Goal: Check status: Check status

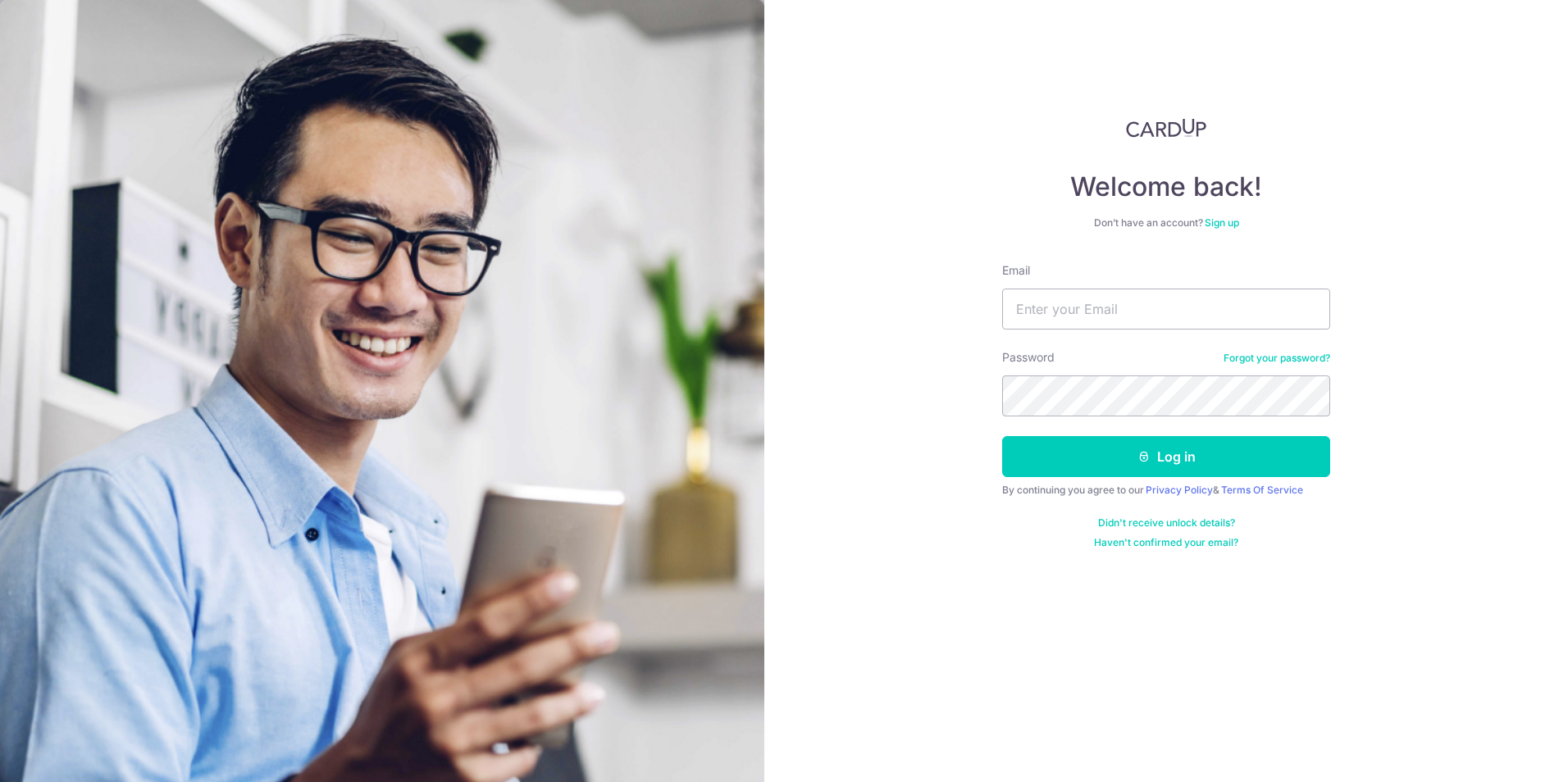
type input "[EMAIL_ADDRESS][DOMAIN_NAME]"
click at [1002, 436] on button "Log in" at bounding box center [1165, 456] width 328 height 41
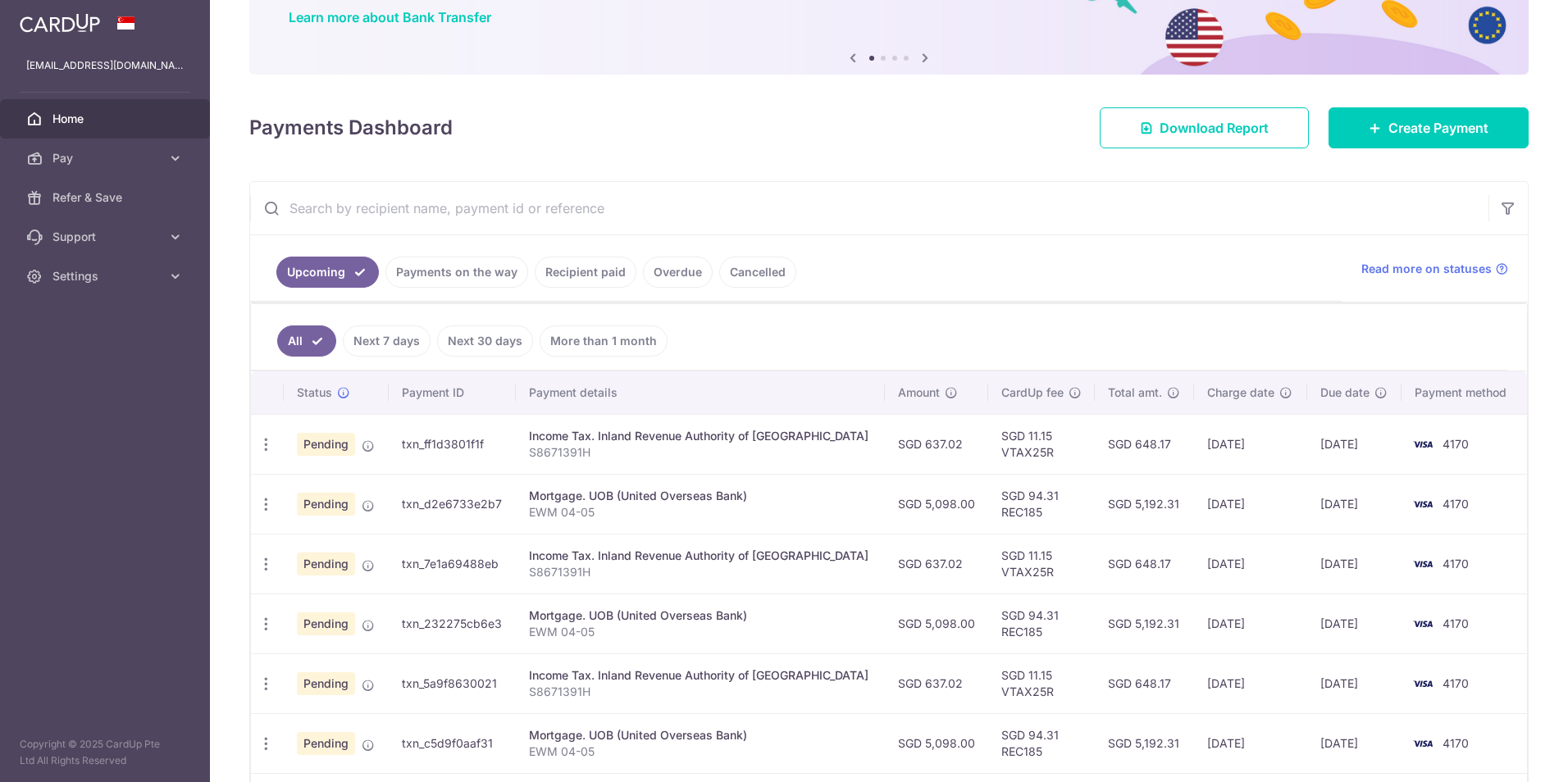
scroll to position [164, 0]
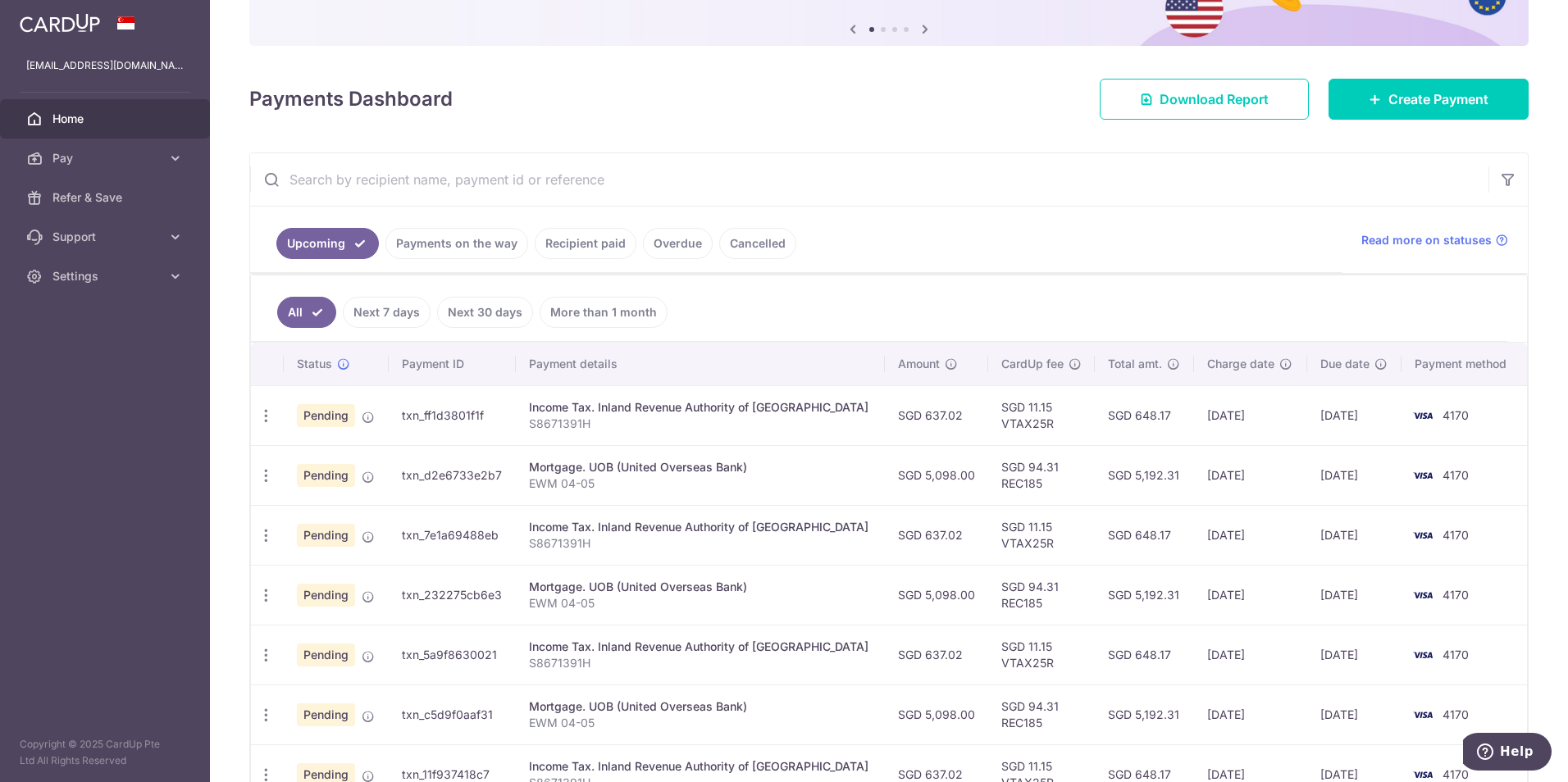
click at [561, 244] on link "Recipient paid" at bounding box center [585, 243] width 102 height 31
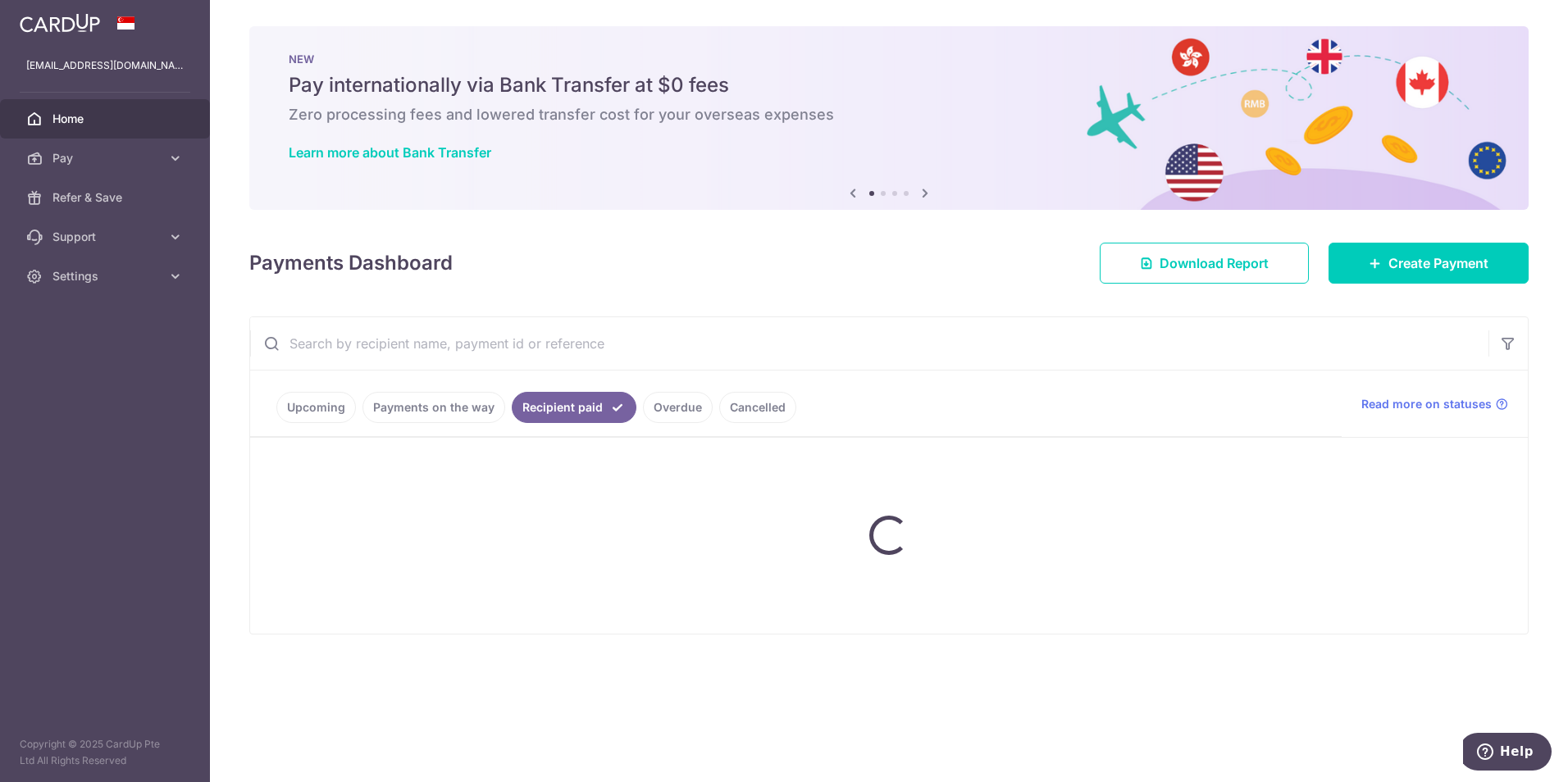
scroll to position [0, 0]
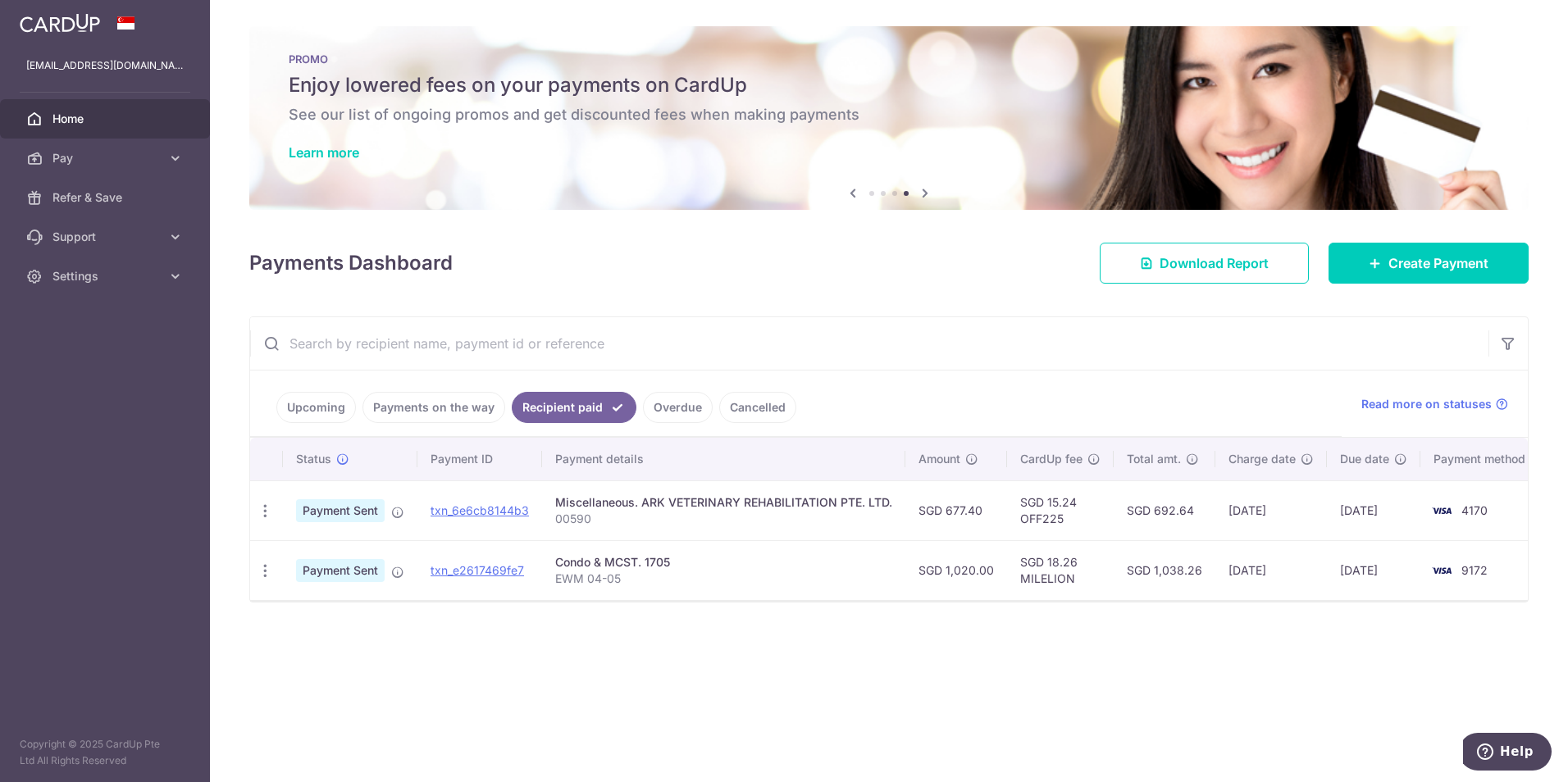
click at [686, 420] on link "Overdue" at bounding box center [677, 407] width 70 height 31
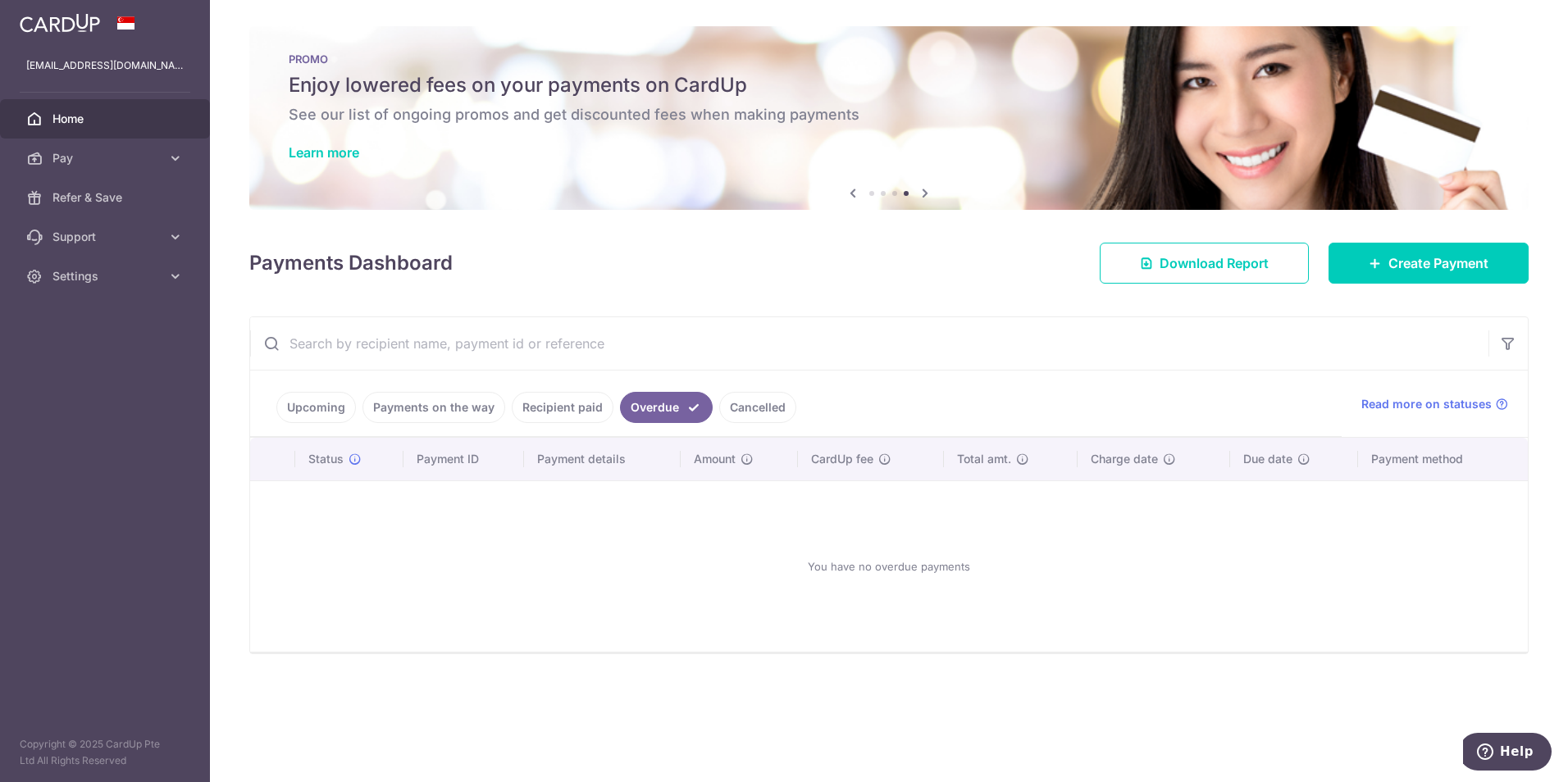
click at [438, 414] on link "Payments on the way" at bounding box center [434, 407] width 143 height 31
click at [342, 409] on link "Upcoming" at bounding box center [315, 407] width 80 height 31
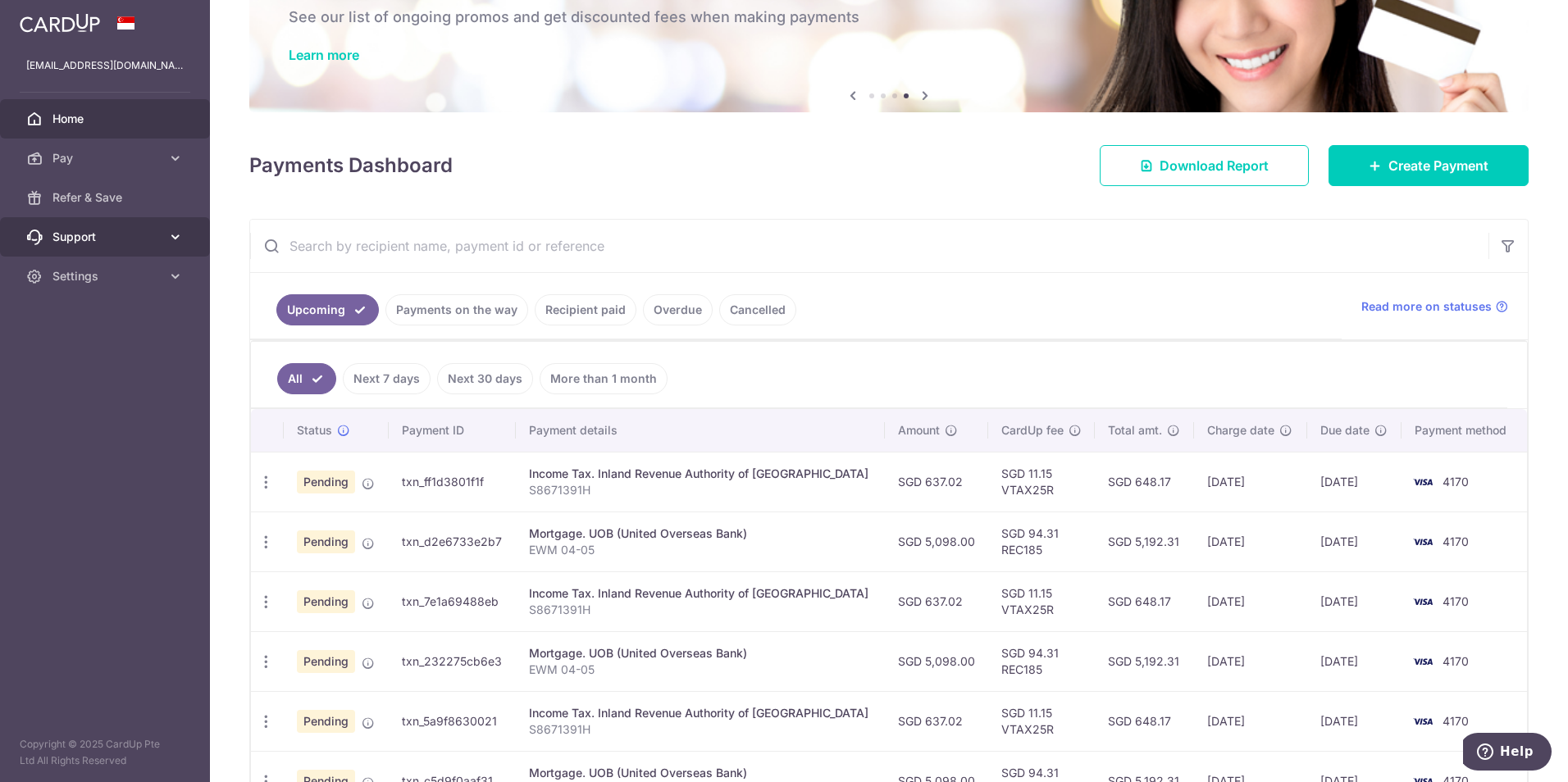
scroll to position [82, 0]
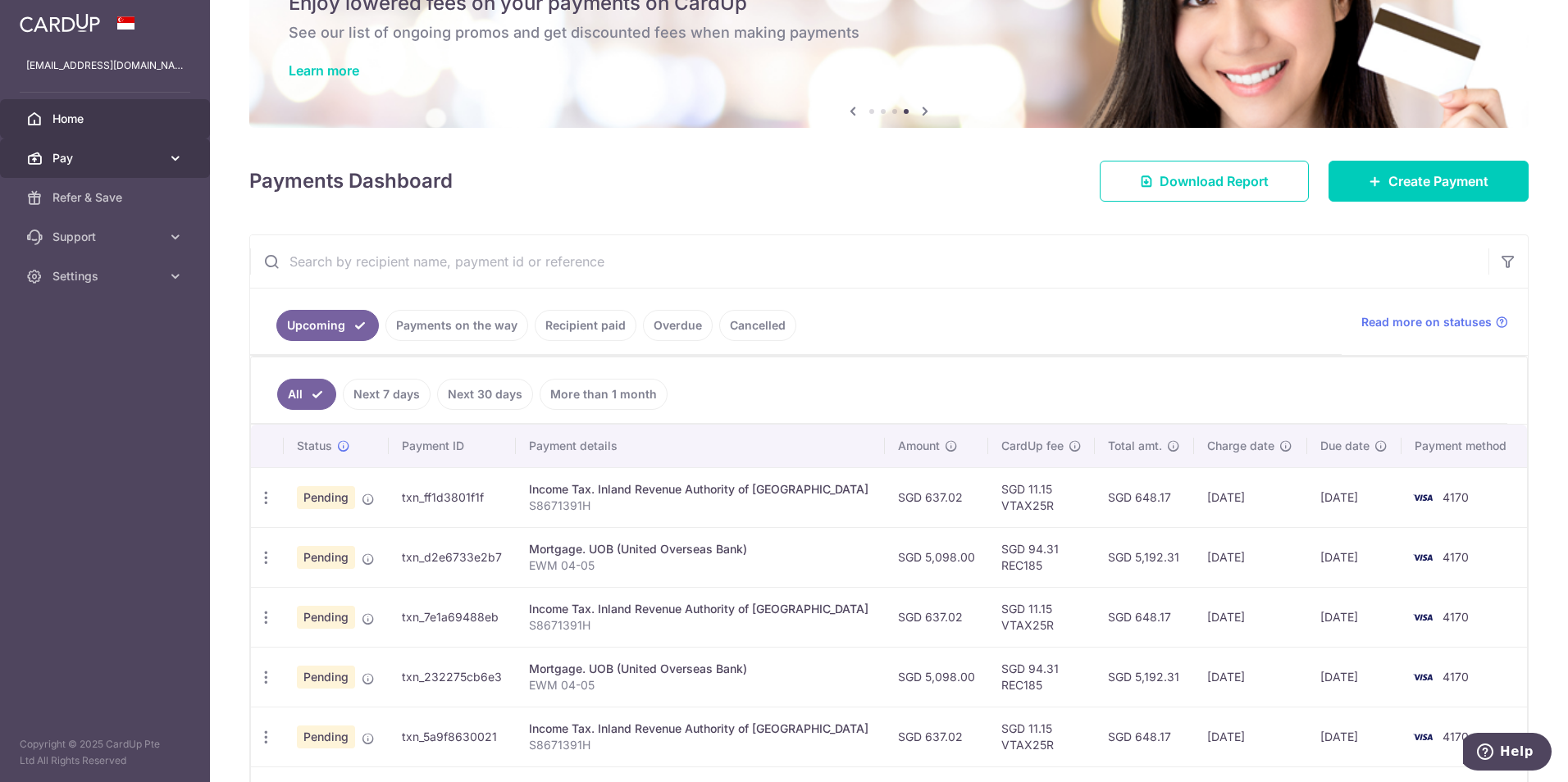
click at [168, 149] on link "Pay" at bounding box center [105, 158] width 210 height 39
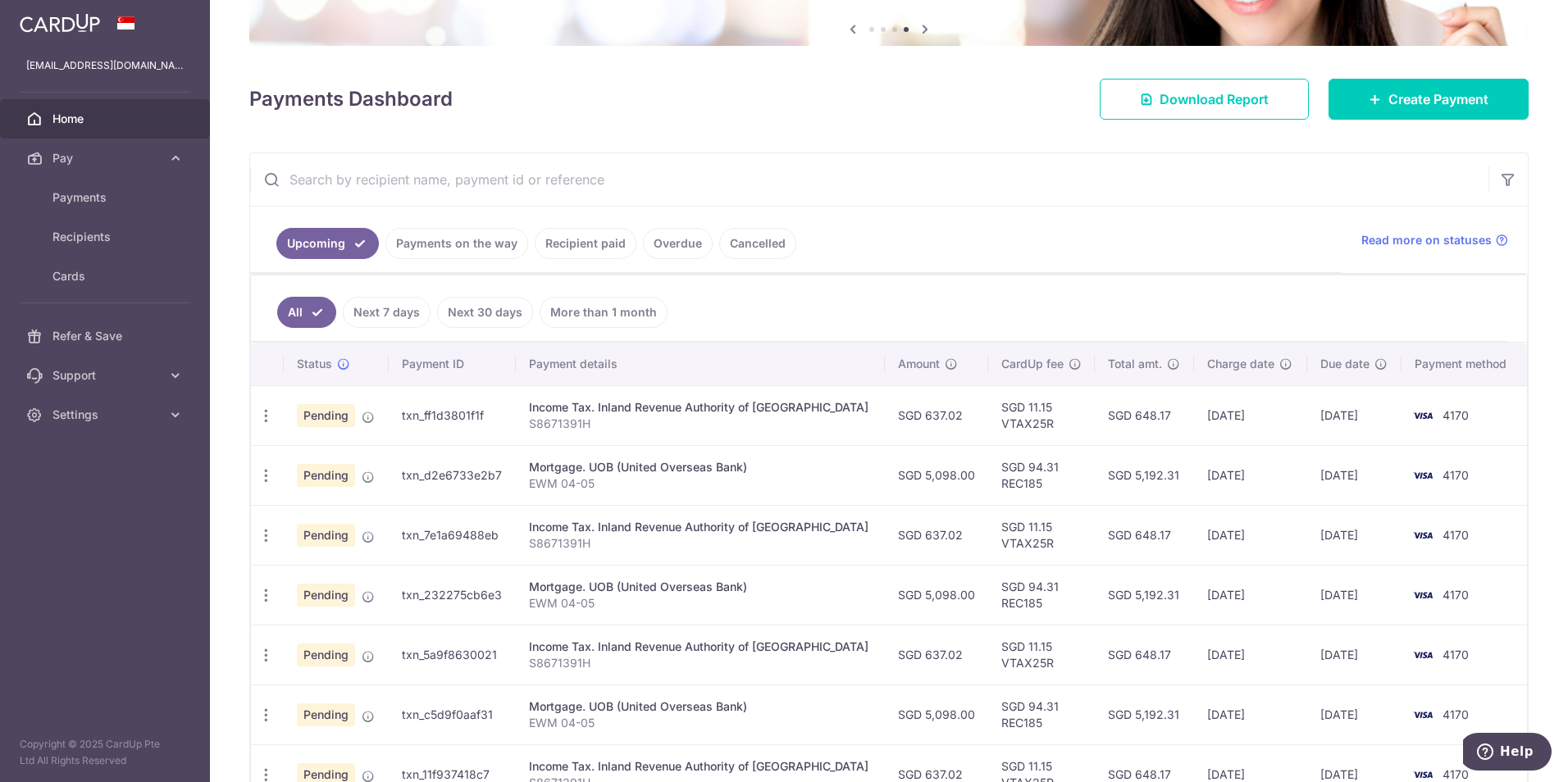
scroll to position [246, 0]
